Goal: Task Accomplishment & Management: Complete application form

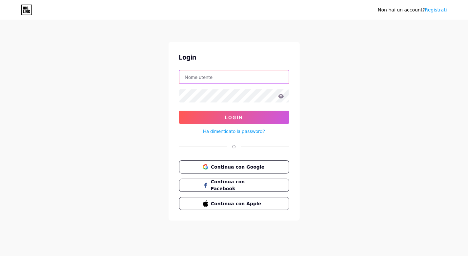
click at [225, 78] on input "text" at bounding box center [233, 76] width 109 height 13
paste input "[PERSON_NAME][EMAIL_ADDRESS][DOMAIN_NAME]"
type input "[PERSON_NAME][EMAIL_ADDRESS][DOMAIN_NAME]"
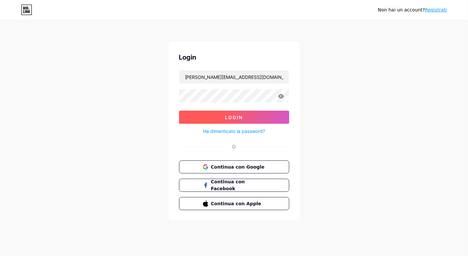
click at [250, 113] on button "Login" at bounding box center [234, 117] width 110 height 13
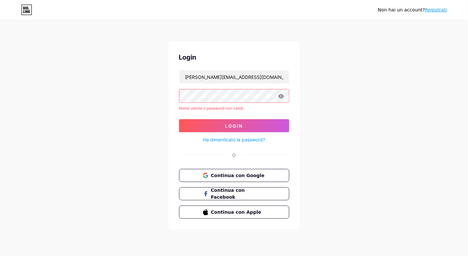
click at [440, 10] on font "Registrati" at bounding box center [436, 9] width 22 height 5
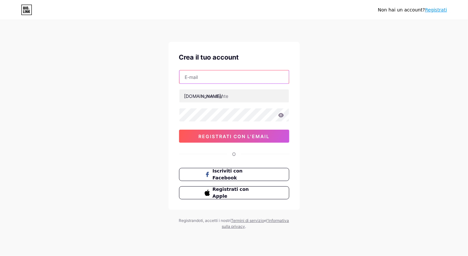
drag, startPoint x: 249, startPoint y: 77, endPoint x: 281, endPoint y: 59, distance: 36.7
click at [249, 77] on input "text" at bounding box center [233, 76] width 109 height 13
paste input "[PERSON_NAME][EMAIL_ADDRESS][DOMAIN_NAME]"
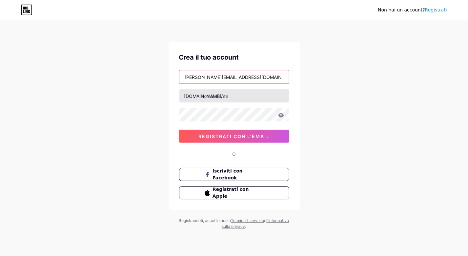
type input "[PERSON_NAME][EMAIL_ADDRESS][DOMAIN_NAME]"
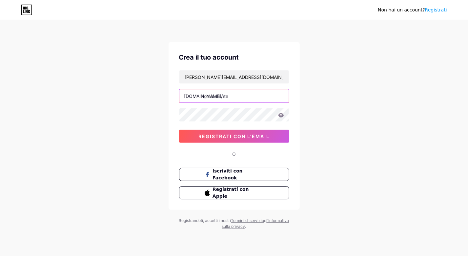
click at [207, 97] on input "text" at bounding box center [233, 95] width 109 height 13
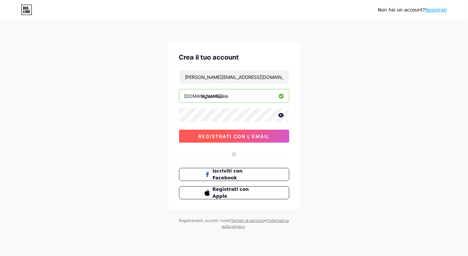
type input "signormaiale"
click at [280, 136] on button "registrati con l'email" at bounding box center [234, 136] width 110 height 13
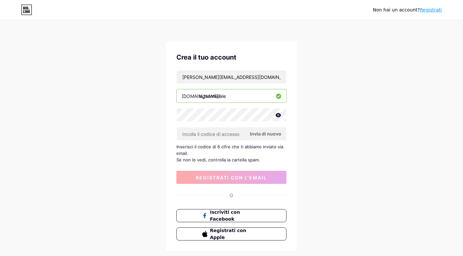
click at [261, 135] on font "Invia di nuovo" at bounding box center [265, 134] width 31 height 6
click at [260, 132] on font "Invia di nuovo" at bounding box center [265, 134] width 31 height 6
click at [261, 73] on input "[PERSON_NAME][EMAIL_ADDRESS][DOMAIN_NAME]" at bounding box center [231, 76] width 109 height 13
paste input "lonardi.salumi"
type input "[EMAIL_ADDRESS][DOMAIN_NAME]"
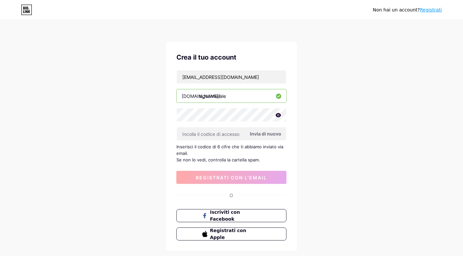
click at [256, 134] on font "Invia di nuovo" at bounding box center [265, 134] width 31 height 6
paste input "857495"
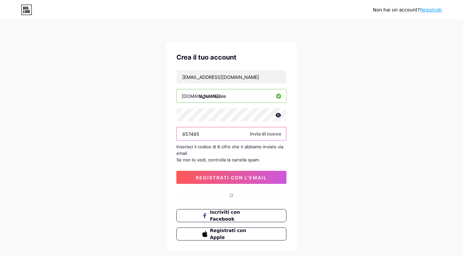
type input "857495"
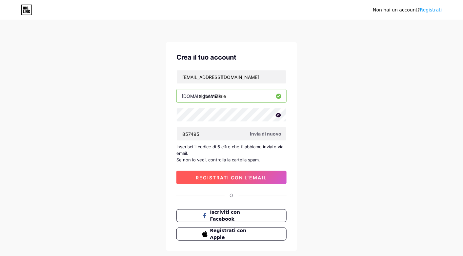
click at [218, 175] on font "registrati con l'email" at bounding box center [231, 178] width 71 height 6
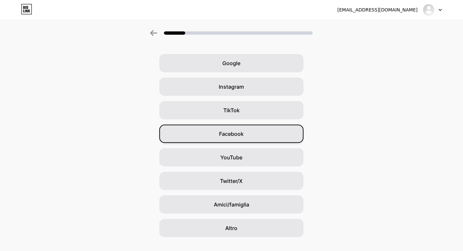
scroll to position [31, 0]
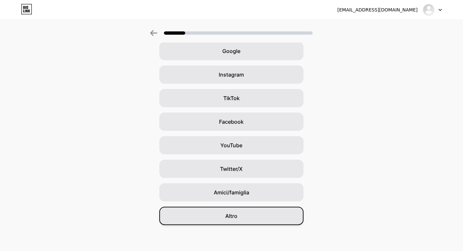
click at [238, 212] on span "Altro" at bounding box center [231, 216] width 12 height 8
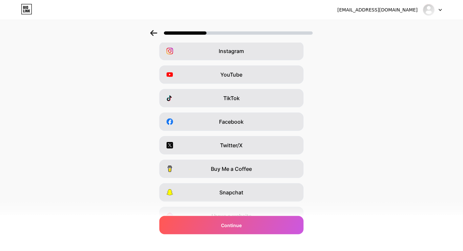
scroll to position [0, 0]
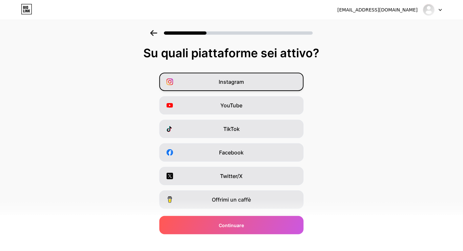
click at [266, 79] on div "Instagram" at bounding box center [231, 82] width 144 height 18
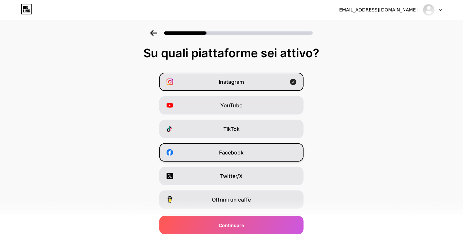
click at [259, 150] on div "Facebook" at bounding box center [231, 153] width 144 height 18
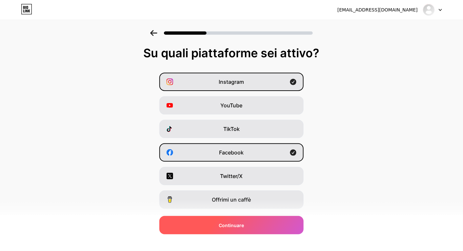
click at [253, 227] on div "Continuare" at bounding box center [231, 225] width 144 height 18
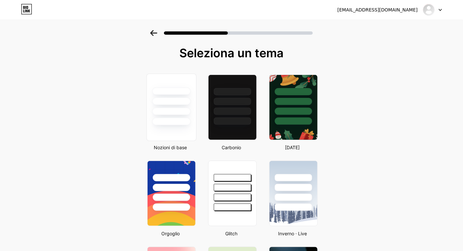
click at [163, 115] on div at bounding box center [171, 99] width 49 height 51
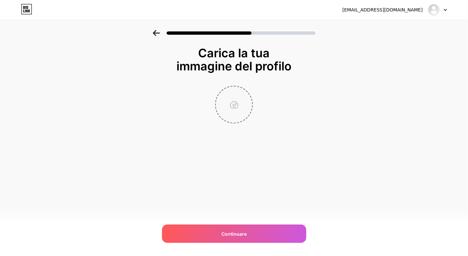
click at [238, 106] on input "file" at bounding box center [234, 105] width 36 height 36
click at [228, 112] on input "file" at bounding box center [234, 105] width 36 height 36
type input "C:\fakepath\464045748_122101002032575106_7622101255214964048_n.jpg"
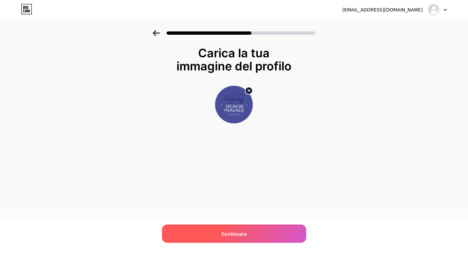
click at [251, 239] on div "Continuare" at bounding box center [234, 234] width 144 height 18
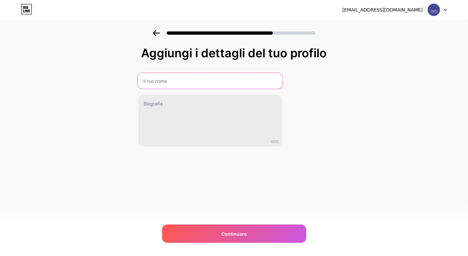
click at [201, 80] on input "text" at bounding box center [209, 81] width 145 height 16
type input "[PERSON_NAME]"
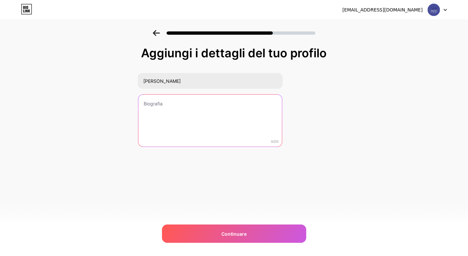
click at [223, 99] on textarea at bounding box center [210, 121] width 144 height 53
paste textarea "Dal cuore della tradizione, il gusto autentico della carne suina. Stortina Vero…"
click at [268, 104] on textarea "Dal cuore della tradizione, il gusto autentico della carne suina. Stortina Vero…" at bounding box center [209, 120] width 145 height 53
click at [201, 102] on textarea "Dal cuore della tradizione, il gusto autentico della carne suina. Stortina Vero…" at bounding box center [209, 120] width 145 height 53
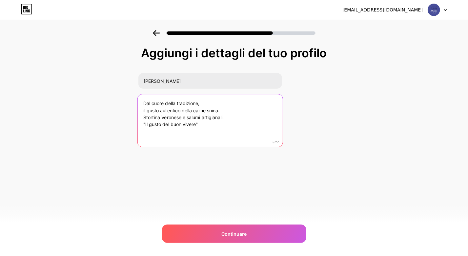
click at [237, 113] on textarea "Dal cuore della tradizione, il gusto autentico della carne suina. Stortina Vero…" at bounding box center [209, 120] width 145 height 53
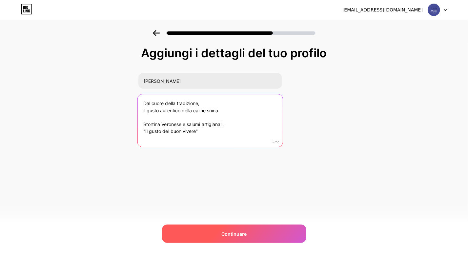
type textarea "Dal cuore della tradizione, il gusto autentico della carne suina. Stortina Vero…"
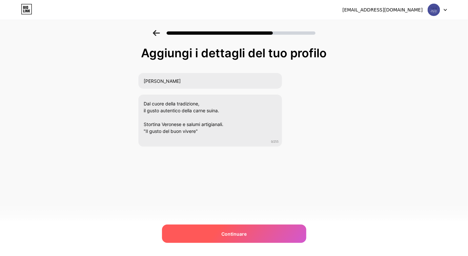
click at [242, 238] on div "Continuare" at bounding box center [234, 234] width 144 height 18
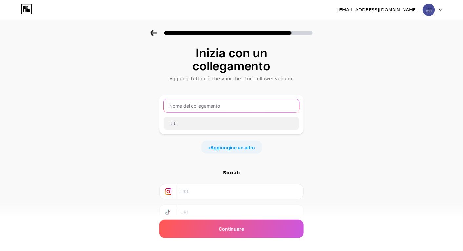
click at [231, 107] on input "text" at bounding box center [232, 105] width 136 height 13
click at [184, 193] on input "text" at bounding box center [239, 191] width 119 height 15
click at [237, 107] on input "text" at bounding box center [232, 105] width 136 height 13
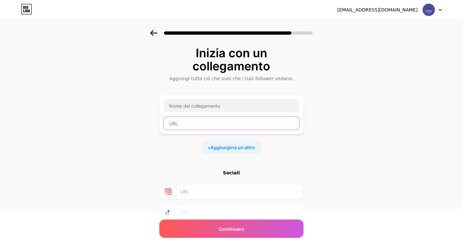
click at [237, 123] on input "text" at bounding box center [232, 123] width 136 height 13
paste input "[URL][DOMAIN_NAME]"
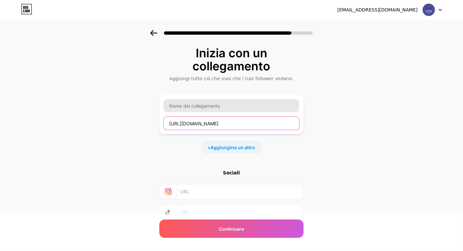
type input "[URL][DOMAIN_NAME]"
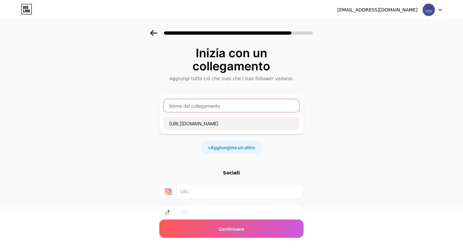
click at [235, 106] on input "text" at bounding box center [232, 105] width 136 height 13
type input "Facebook - [PERSON_NAME]"
click at [249, 151] on div "+ Aggiungine un altro" at bounding box center [231, 147] width 61 height 13
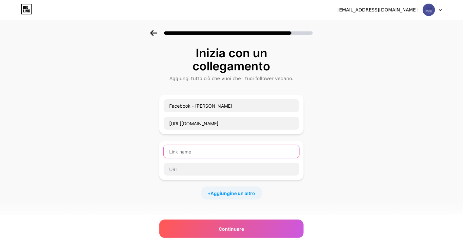
click at [239, 154] on input "text" at bounding box center [232, 151] width 136 height 13
type input "Instagram - [PERSON_NAME]"
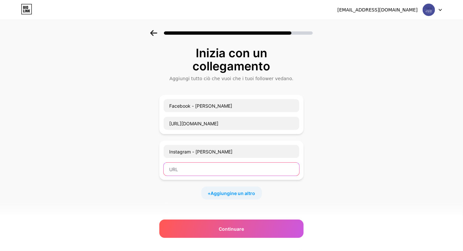
click at [195, 168] on input "text" at bounding box center [232, 169] width 136 height 13
paste input "[URL][DOMAIN_NAME]"
type input "[URL][DOMAIN_NAME]"
click at [225, 192] on font "Aggiungine un altro" at bounding box center [233, 194] width 45 height 6
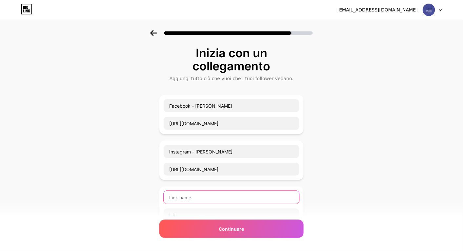
click at [225, 192] on input "text" at bounding box center [232, 197] width 136 height 13
click at [218, 197] on input "Canale Esclusivo - LA tua Dispensa Esclusiva"" at bounding box center [232, 197] width 136 height 13
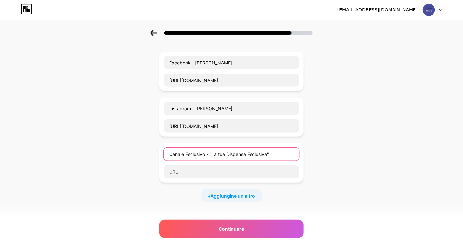
scroll to position [66, 0]
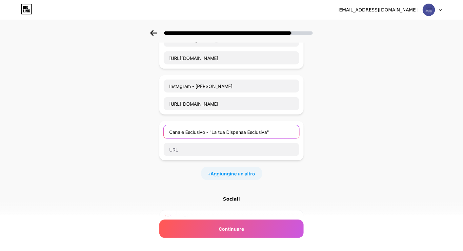
type input "Canale Esclusivo - "La tua Dispensa Esclusiva""
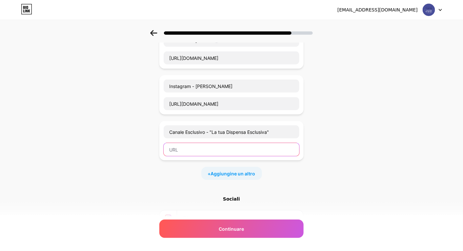
click at [253, 145] on input "text" at bounding box center [232, 149] width 136 height 13
paste input "[URL][DOMAIN_NAME]"
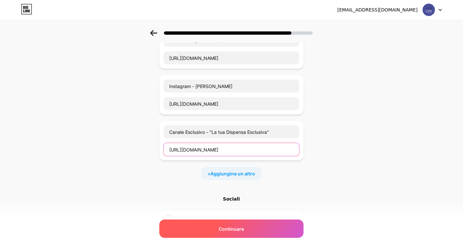
type input "[URL][DOMAIN_NAME]"
click at [244, 231] on font "Continuare" at bounding box center [231, 229] width 25 height 6
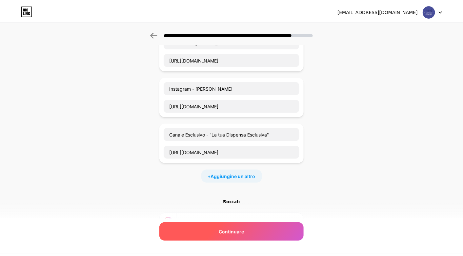
scroll to position [0, 0]
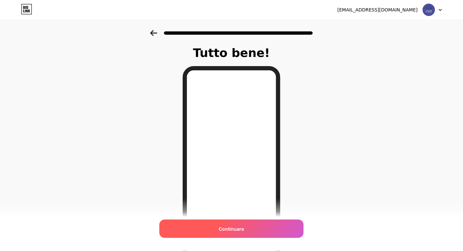
click at [272, 231] on div "Continuare" at bounding box center [231, 229] width 144 height 18
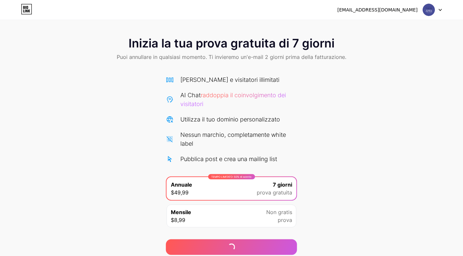
scroll to position [24, 0]
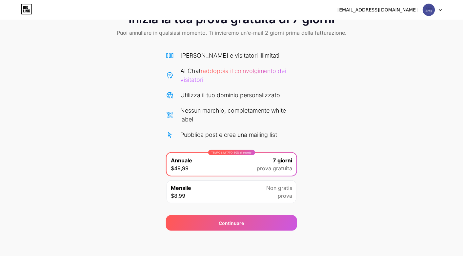
click at [440, 9] on icon at bounding box center [439, 10] width 3 height 2
click at [404, 118] on div "Inizia la tua prova gratuita di 7 giorni Puoi annullare in qualsiasi momento. T…" at bounding box center [231, 118] width 463 height 225
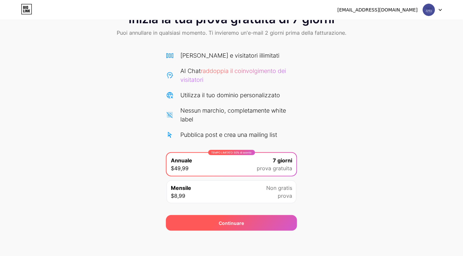
click at [264, 219] on div "Continuare" at bounding box center [231, 223] width 131 height 16
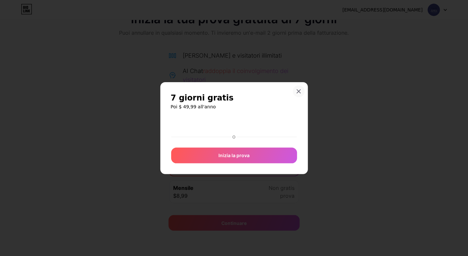
click at [299, 89] on icon at bounding box center [298, 91] width 5 height 5
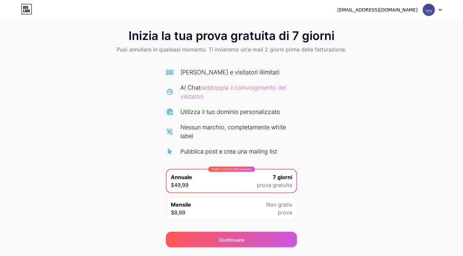
scroll to position [0, 0]
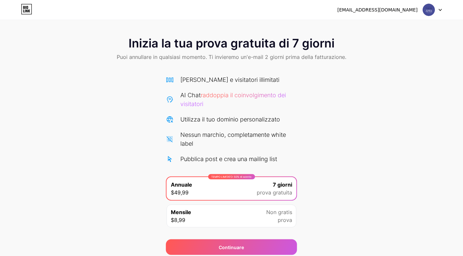
click at [30, 7] on icon at bounding box center [26, 9] width 11 height 10
